Goal: Find specific page/section: Find specific page/section

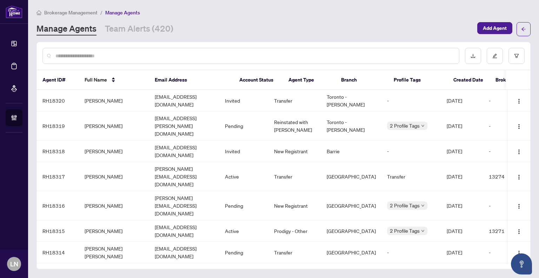
click at [277, 63] on div at bounding box center [250, 56] width 417 height 16
click at [276, 58] on input "text" at bounding box center [254, 56] width 398 height 8
type input "*********"
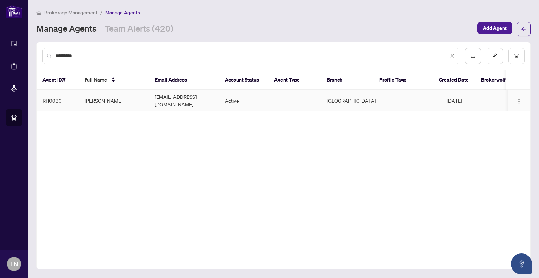
click at [157, 98] on td "[EMAIL_ADDRESS][DOMAIN_NAME]" at bounding box center [184, 100] width 70 height 21
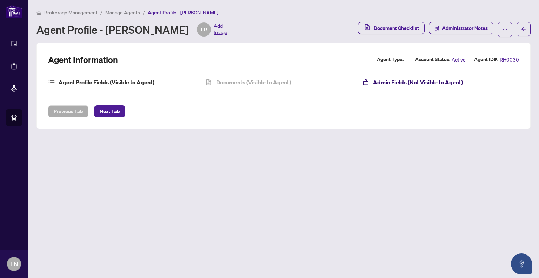
click at [424, 78] on h4 "Admin Fields (Not Visible to Agent)" at bounding box center [418, 82] width 90 height 8
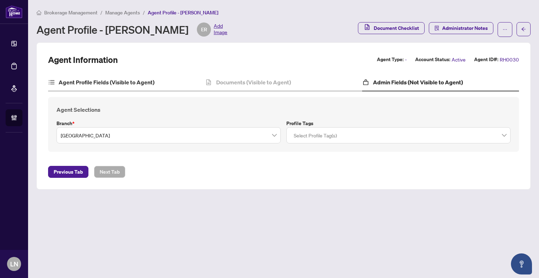
click at [93, 88] on div "Agent Profile Fields (Visible to Agent)" at bounding box center [126, 83] width 157 height 18
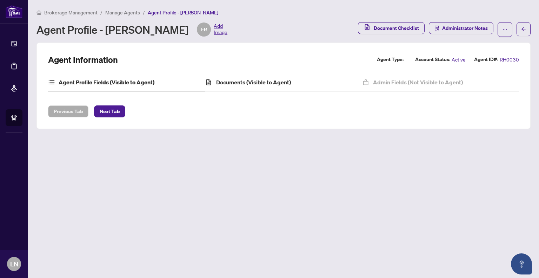
click at [243, 87] on div "Documents (Visible to Agent)" at bounding box center [283, 83] width 157 height 18
